Goal: Task Accomplishment & Management: Manage account settings

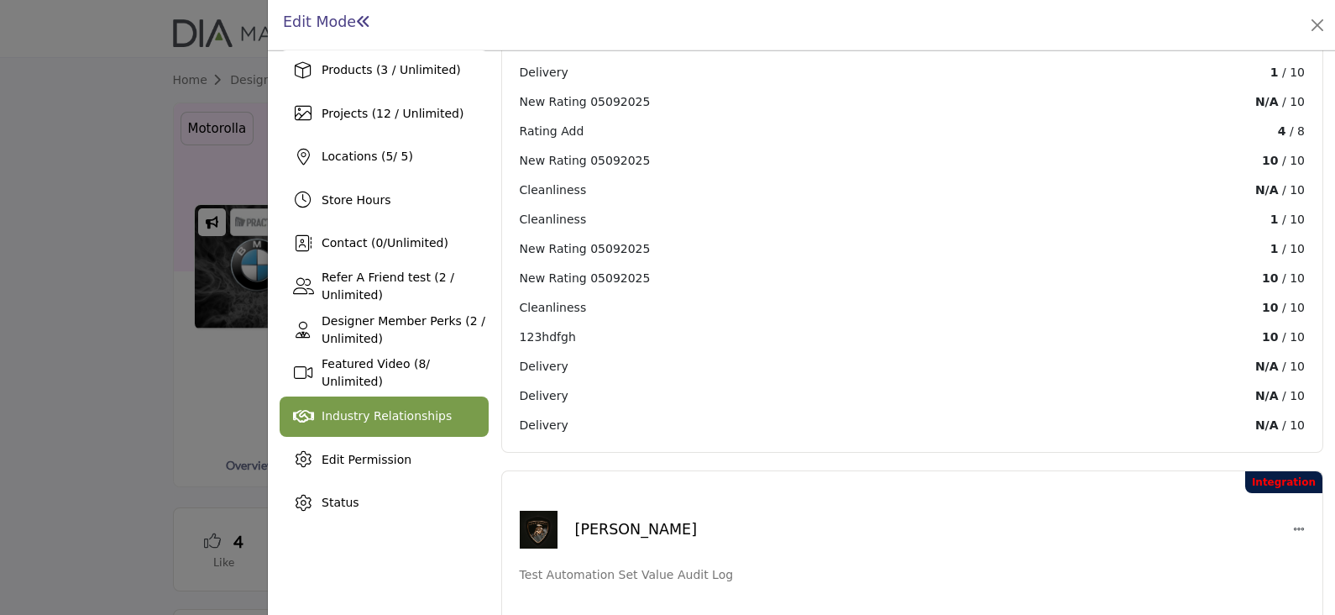
click at [386, 409] on span "Industry Relationships" at bounding box center [387, 415] width 130 height 13
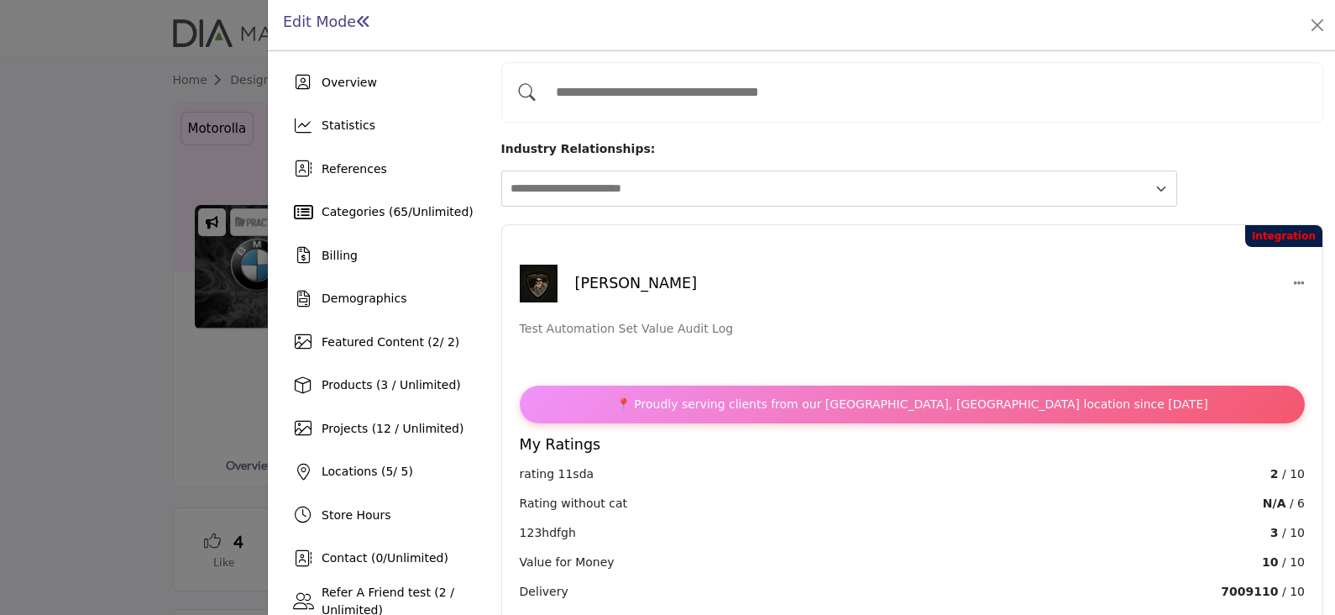
click at [1293, 277] on icon at bounding box center [1299, 283] width 12 height 12
click at [1247, 306] on button "Edit" at bounding box center [1276, 319] width 156 height 26
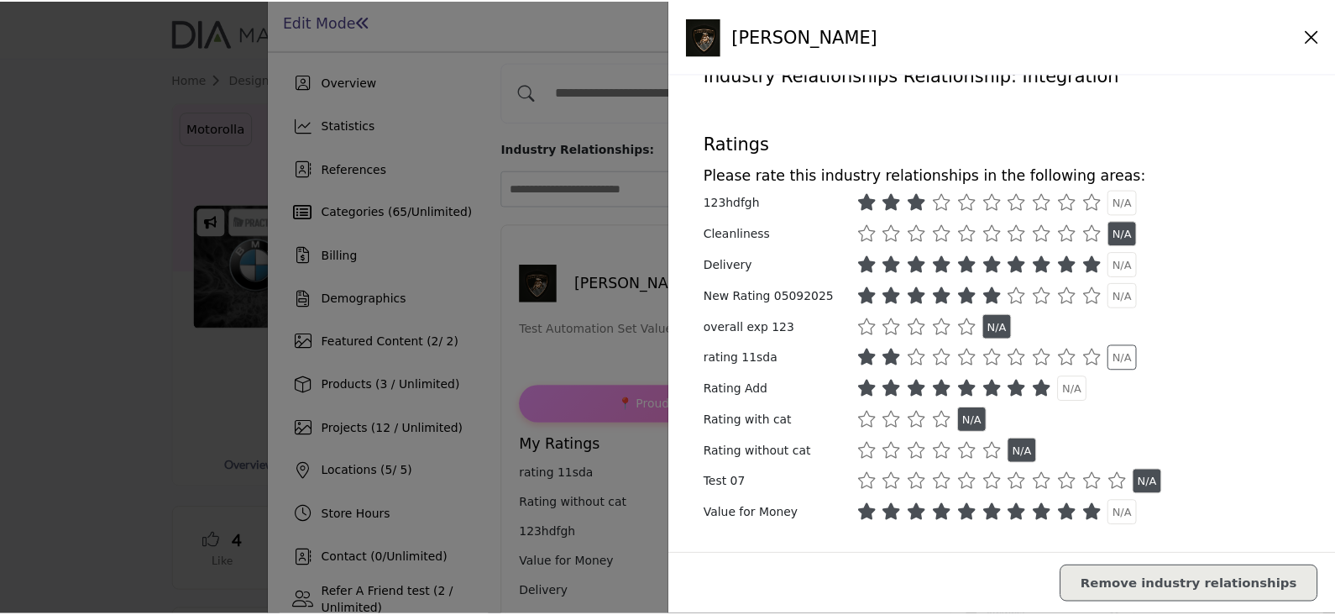
scroll to position [68, 0]
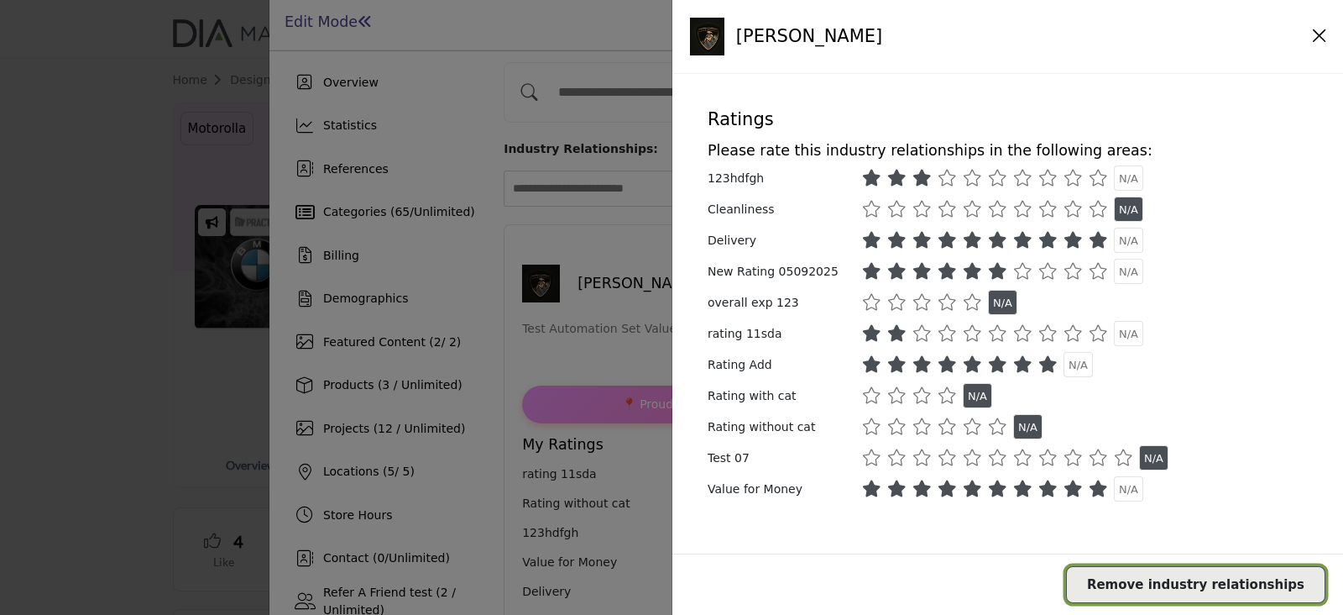
click at [1186, 588] on span "Remove industry relationships" at bounding box center [1195, 584] width 217 height 15
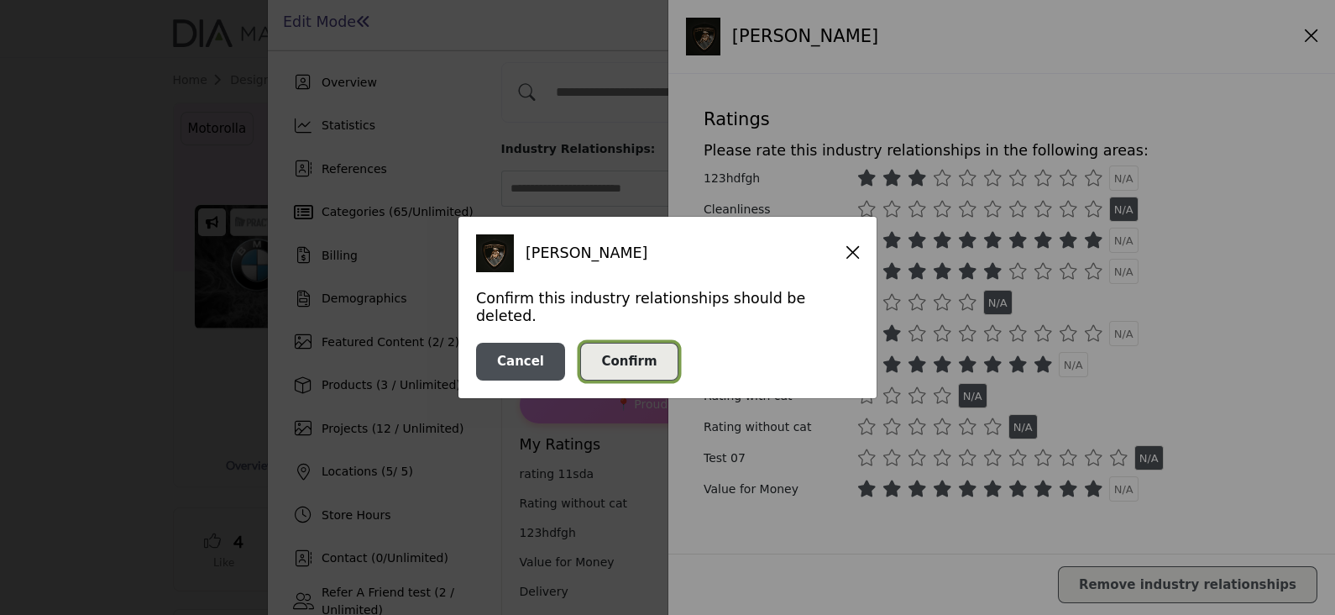
click at [638, 343] on button "Confirm" at bounding box center [628, 362] width 97 height 38
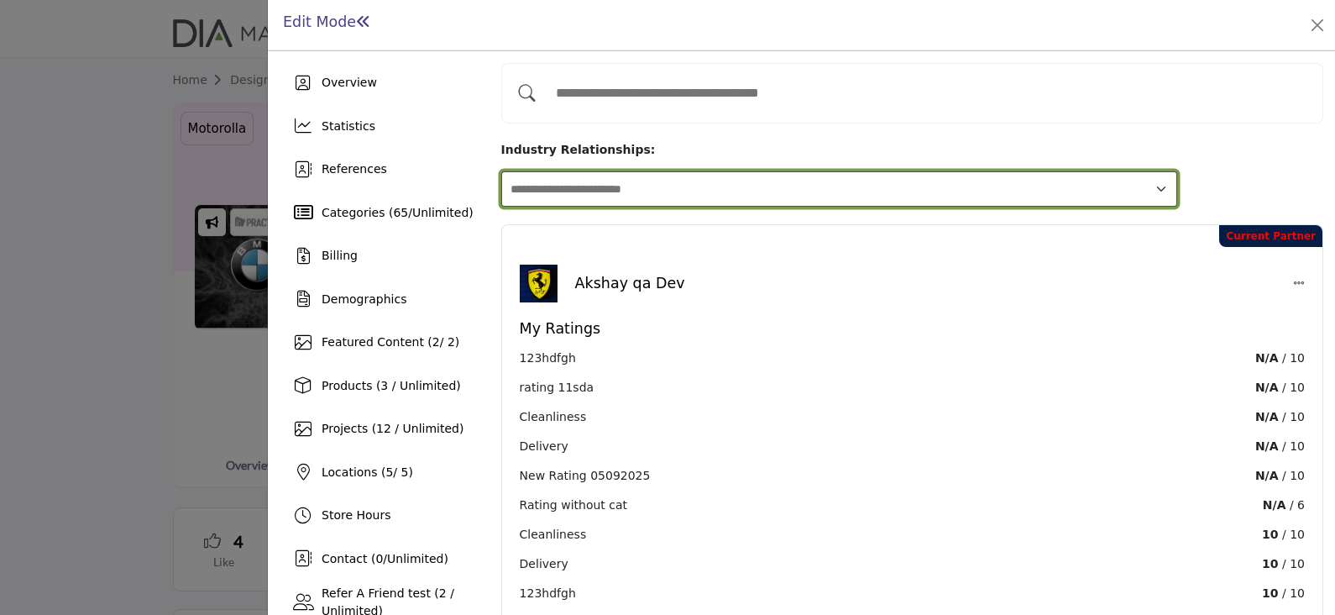
click at [752, 171] on select "**********" at bounding box center [839, 189] width 677 height 36
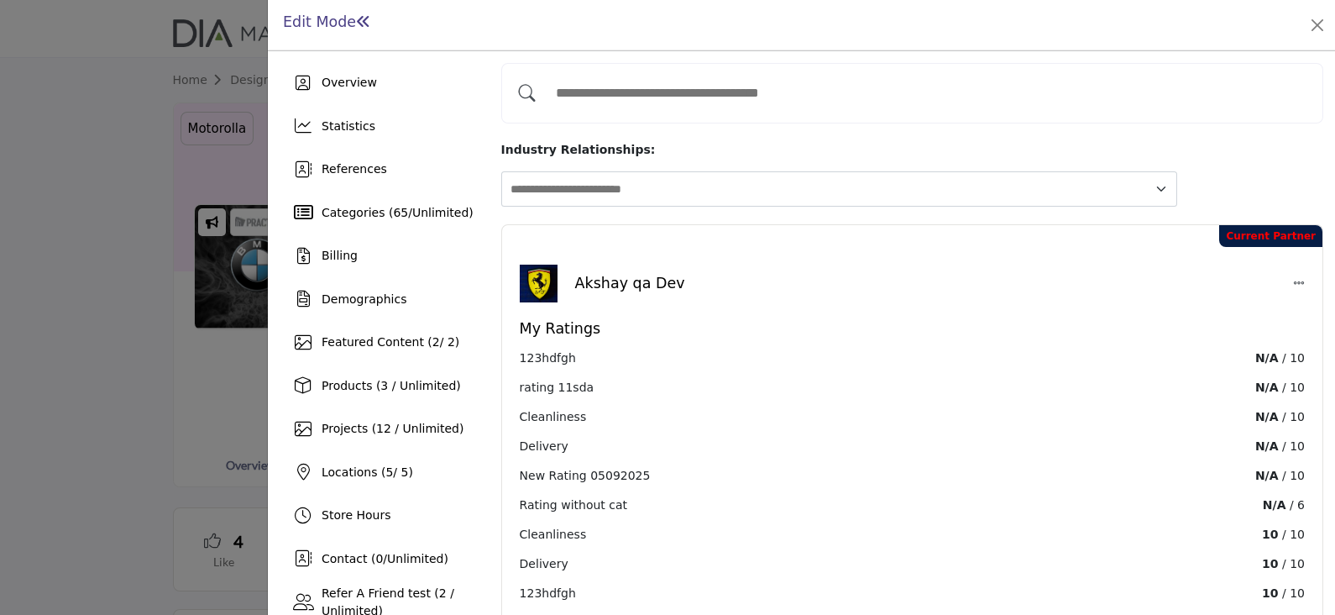
click at [594, 90] on input "Add and rate your Industry Relationships" at bounding box center [929, 93] width 764 height 37
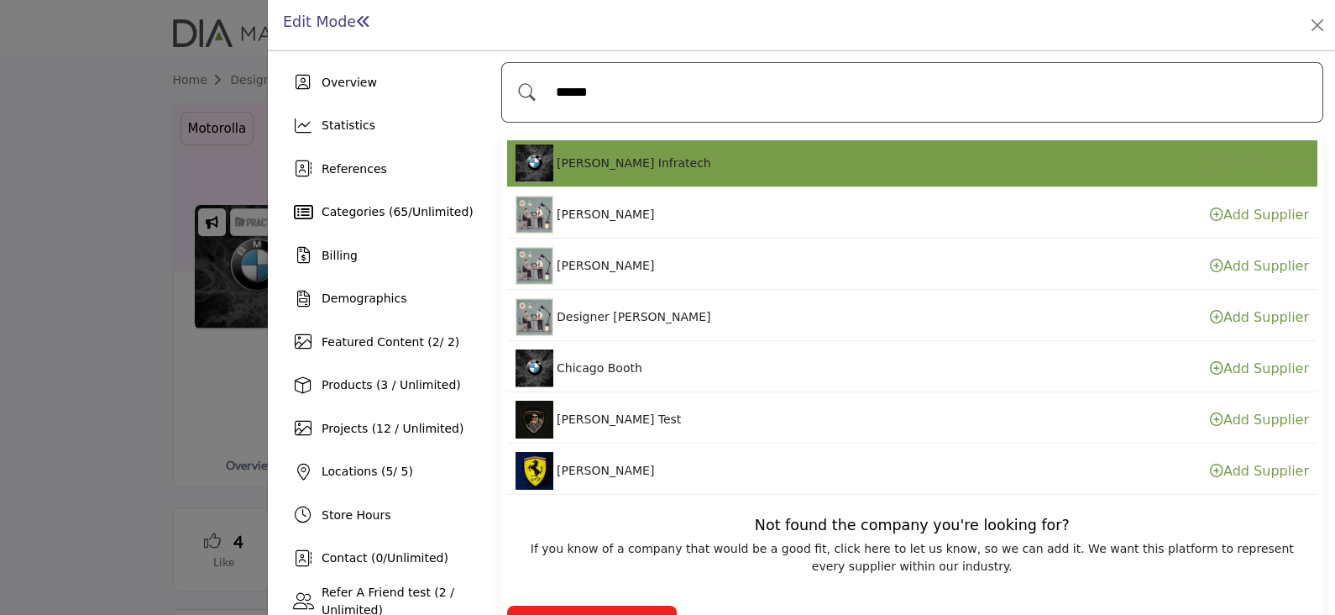
type input "******"
click at [633, 156] on span "[PERSON_NAME] Infratech" at bounding box center [634, 162] width 155 height 13
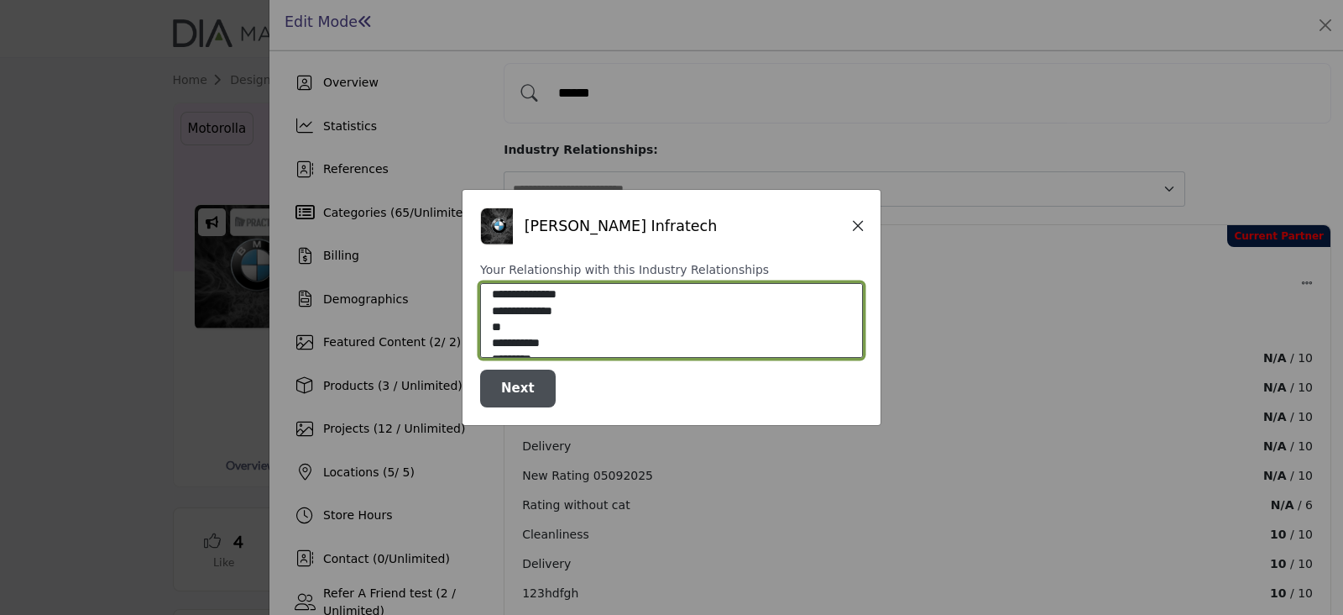
select select "**********"
click at [529, 332] on option "**" at bounding box center [668, 329] width 356 height 16
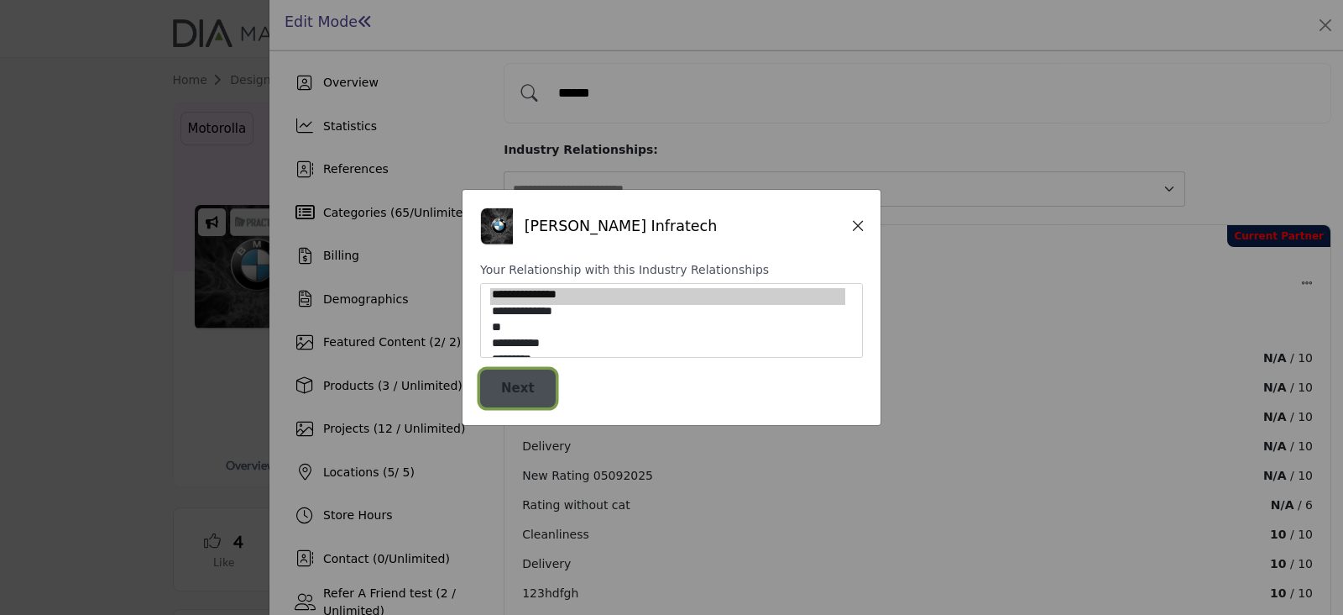
click at [526, 390] on span "Next" at bounding box center [518, 387] width 34 height 15
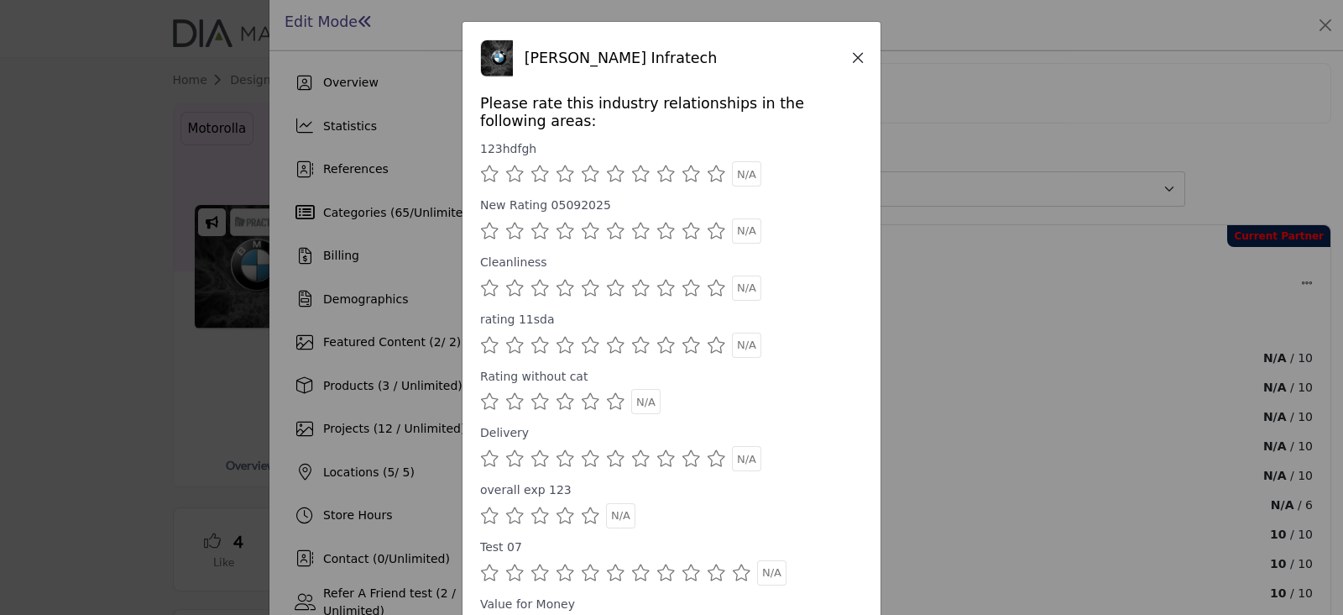
click at [707, 174] on icon at bounding box center [716, 173] width 19 height 17
click at [709, 343] on icon at bounding box center [716, 345] width 19 height 17
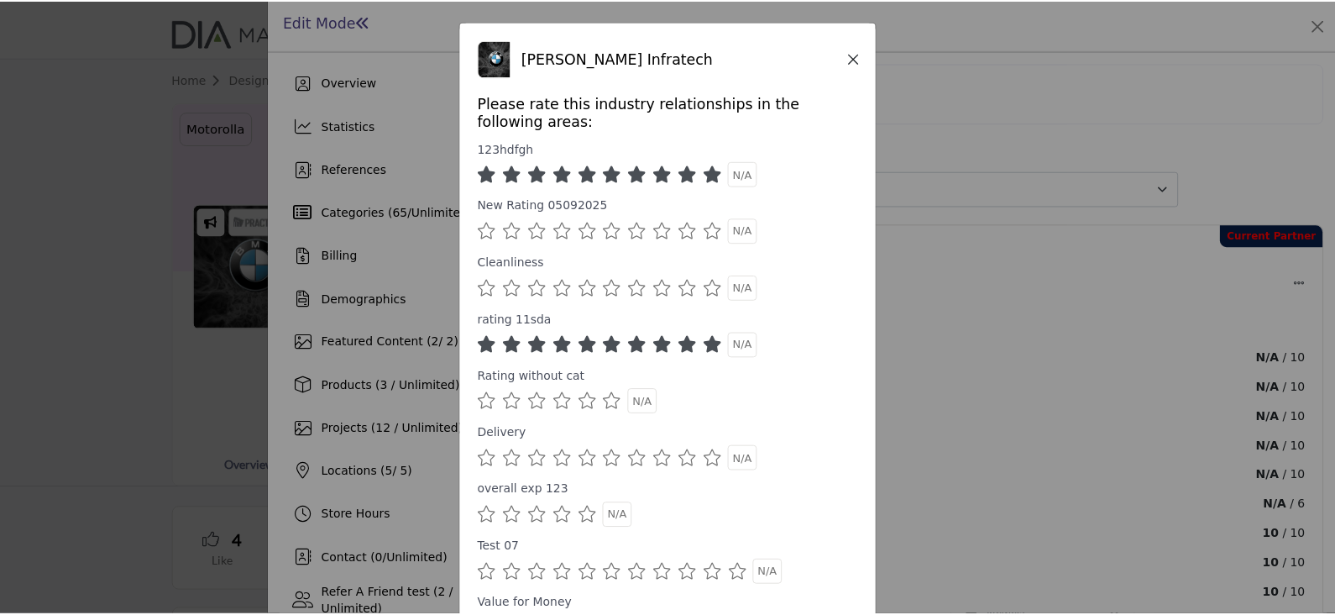
scroll to position [104, 0]
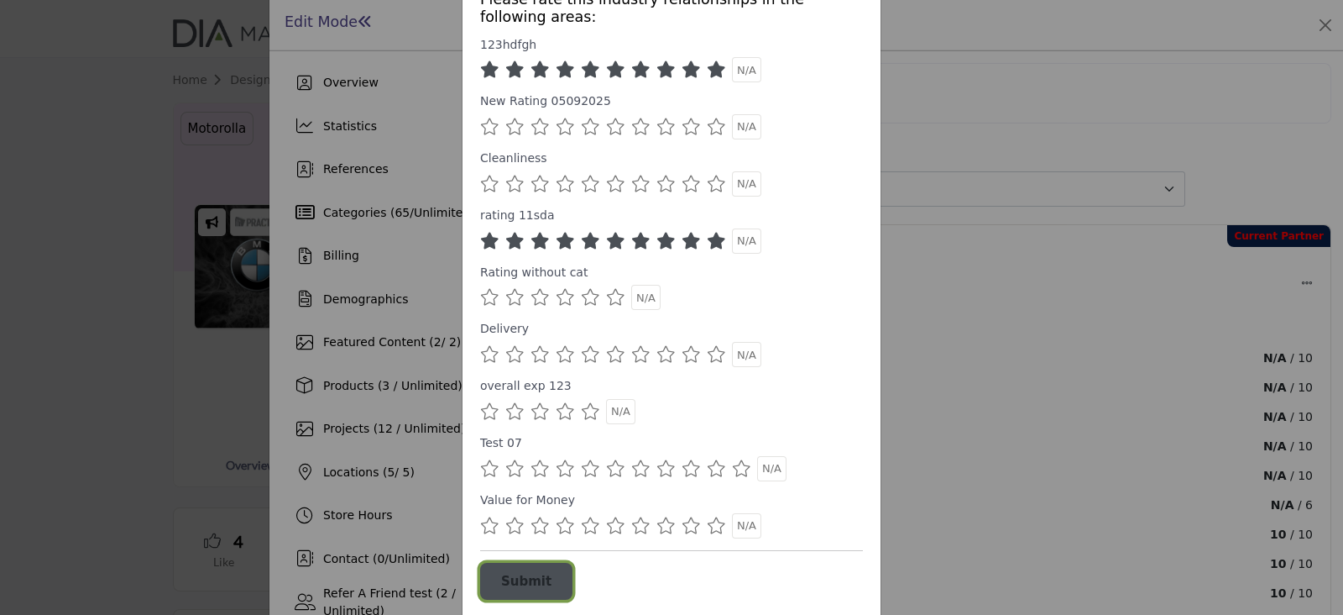
click at [528, 583] on span "Submit" at bounding box center [526, 581] width 50 height 15
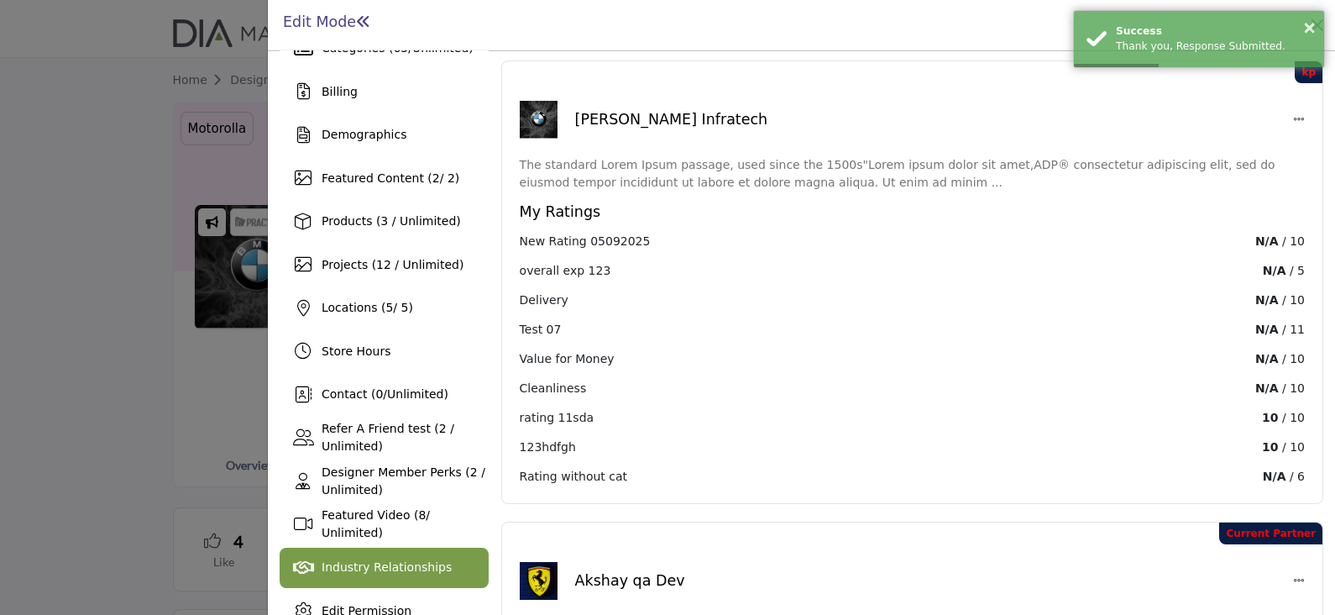
scroll to position [209, 0]
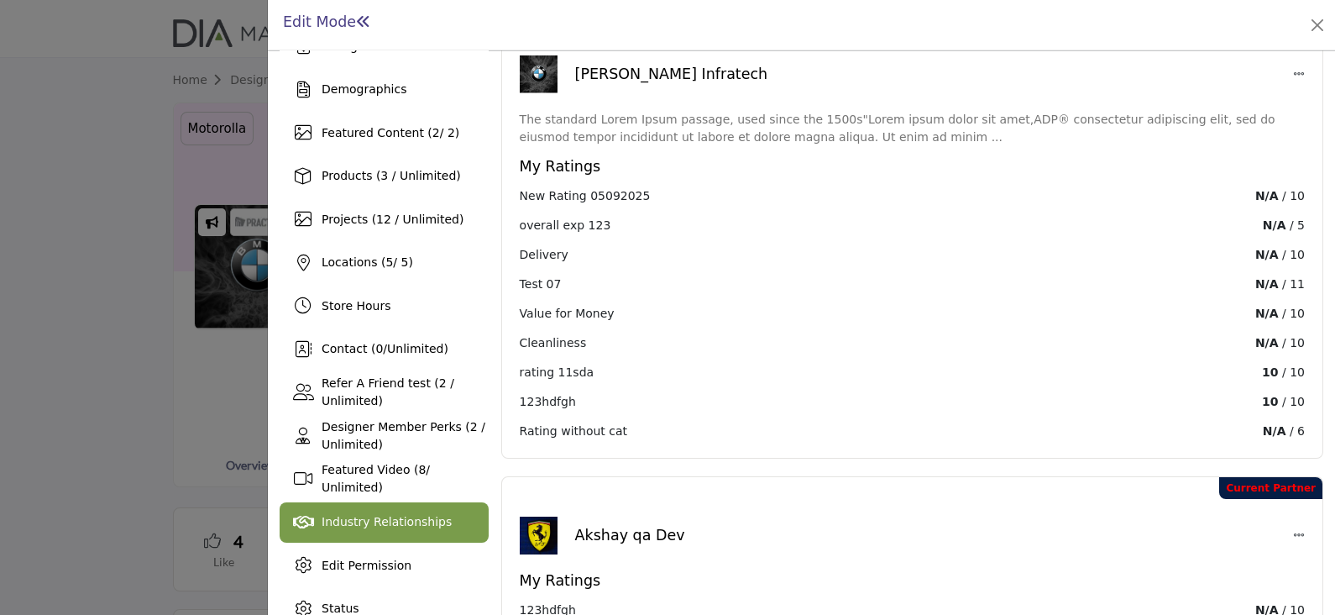
click at [369, 516] on span "Industry Relationships" at bounding box center [387, 521] width 130 height 13
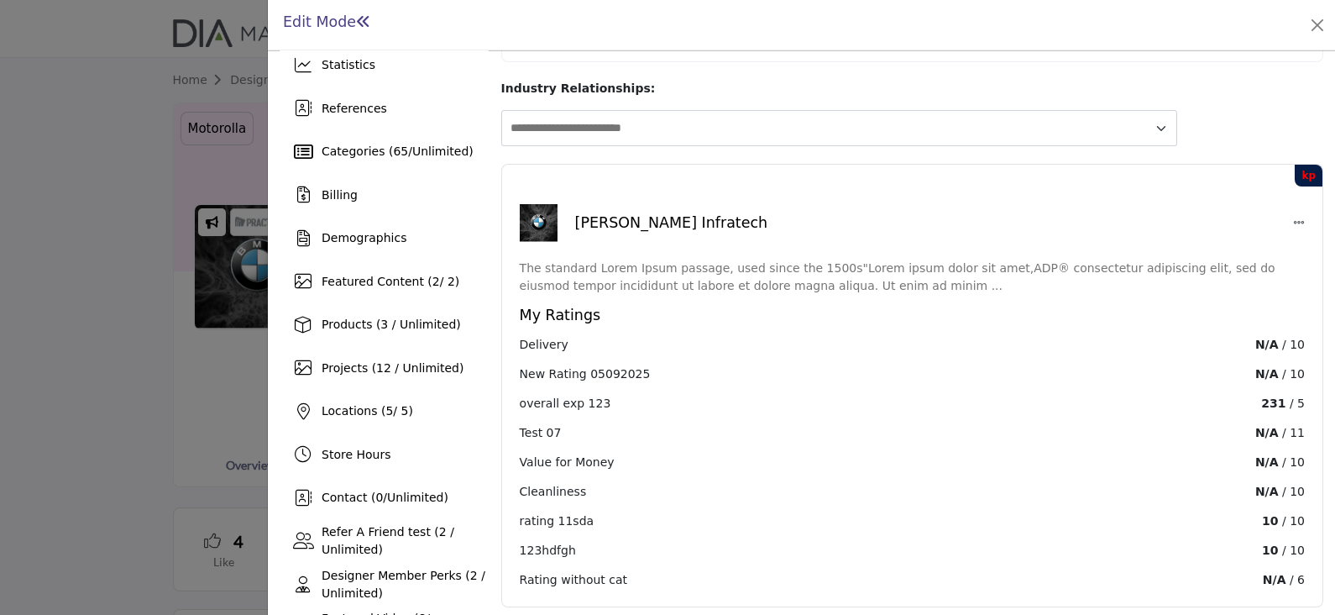
scroll to position [104, 0]
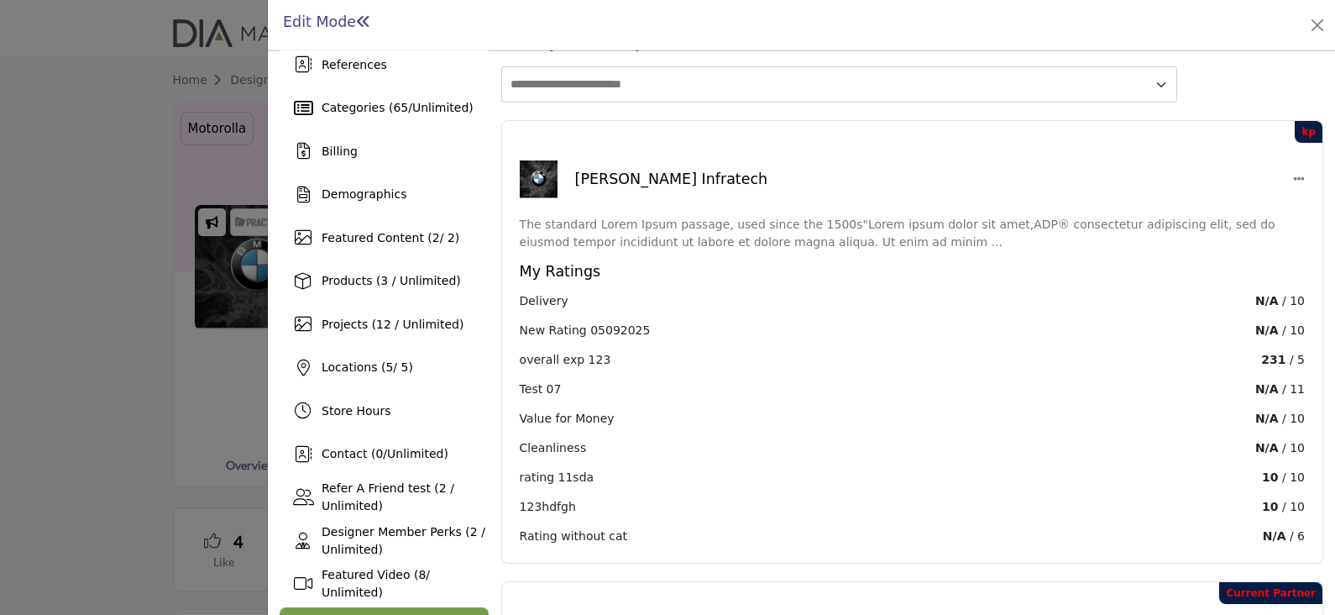
click at [1293, 173] on icon at bounding box center [1299, 179] width 12 height 12
click at [1218, 202] on button "Edit" at bounding box center [1276, 215] width 156 height 26
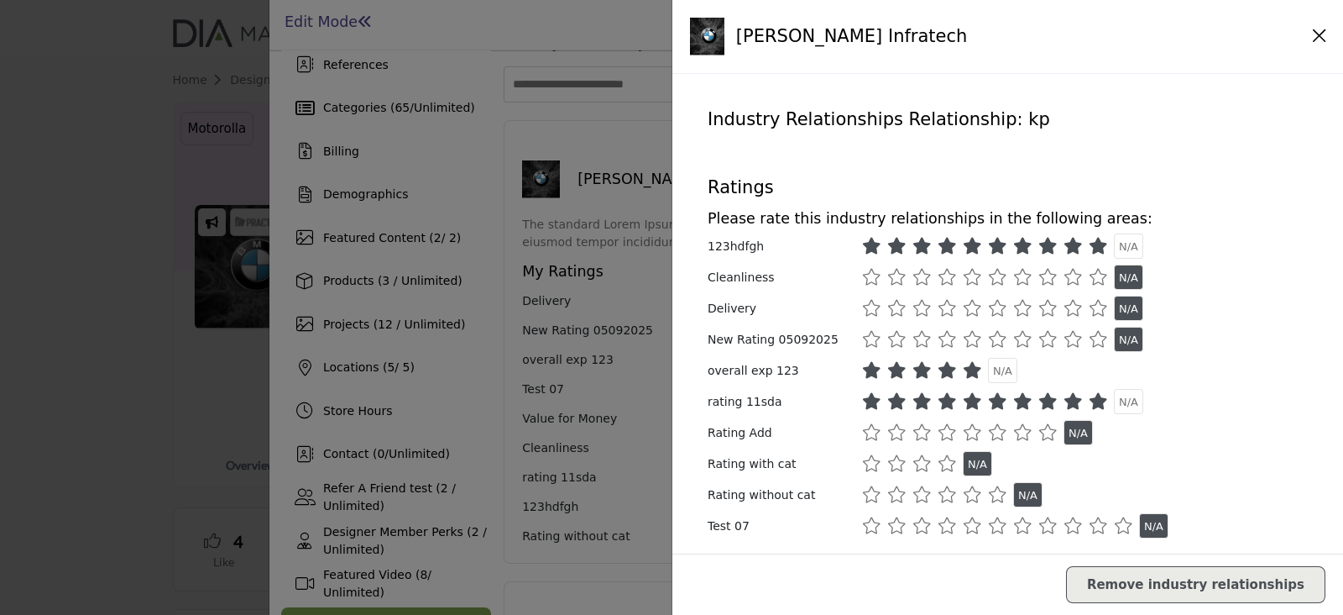
click at [865, 369] on icon at bounding box center [871, 370] width 19 height 17
click at [1313, 38] on icon "Close" at bounding box center [1319, 36] width 13 height 15
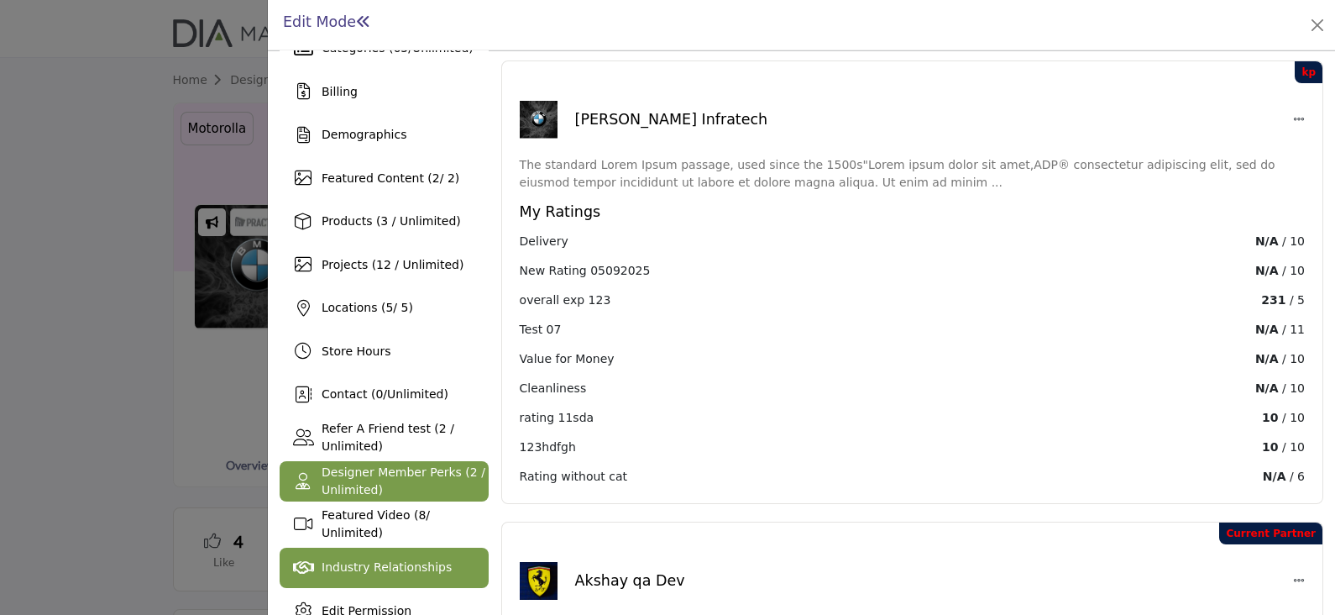
scroll to position [209, 0]
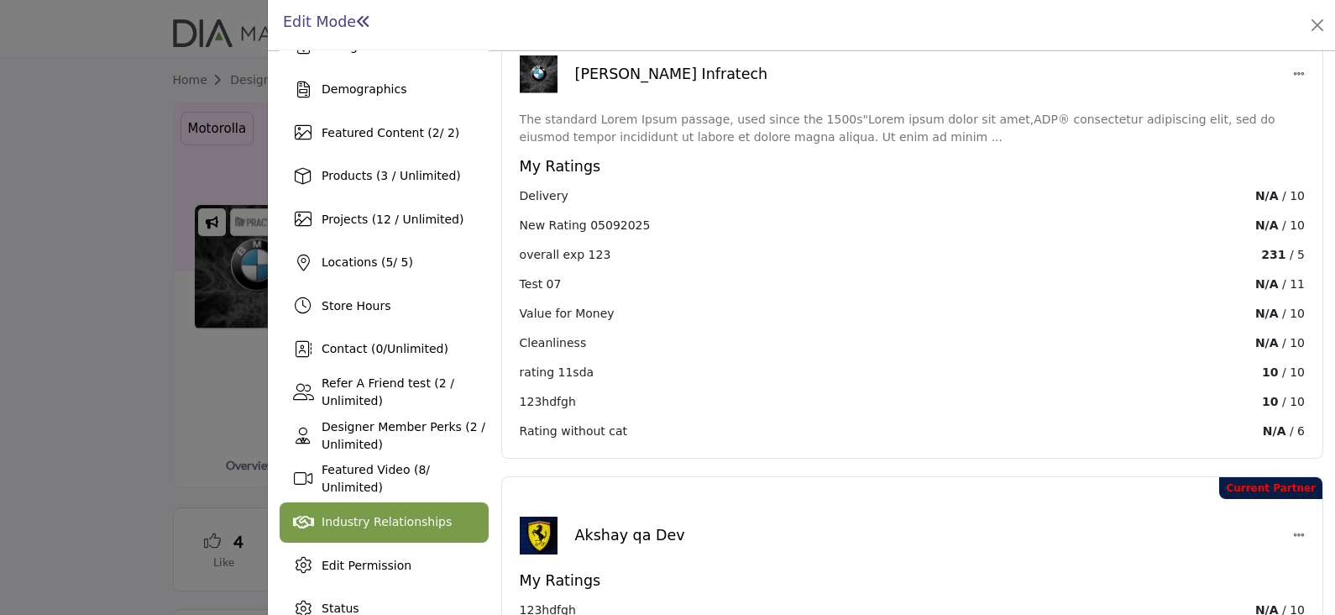
click at [441, 521] on div "Industry Relationships" at bounding box center [384, 522] width 209 height 40
